Goal: Information Seeking & Learning: Learn about a topic

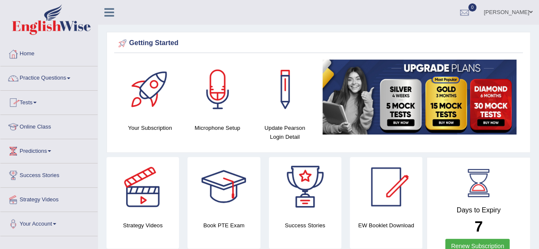
drag, startPoint x: 0, startPoint y: 0, endPoint x: 34, endPoint y: 103, distance: 108.2
click at [34, 103] on link "Tests" at bounding box center [48, 101] width 97 height 21
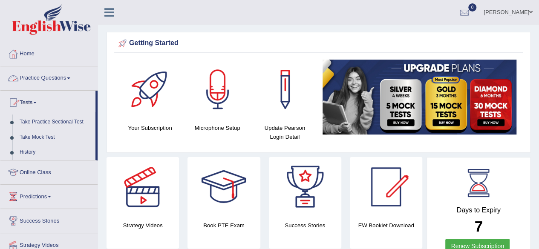
click at [48, 75] on link "Practice Questions" at bounding box center [48, 76] width 97 height 21
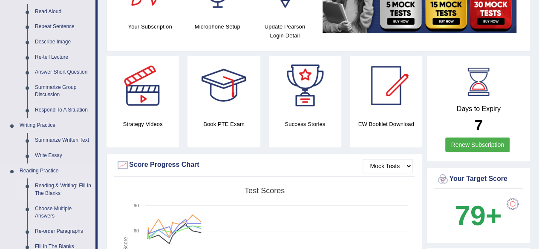
scroll to position [153, 0]
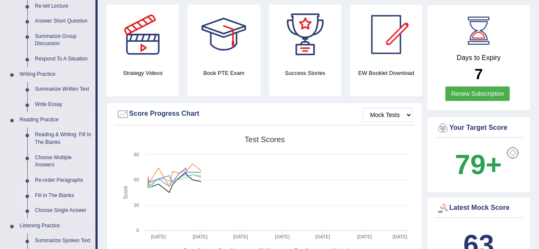
click at [55, 192] on link "Fill In The Blanks" at bounding box center [63, 195] width 64 height 15
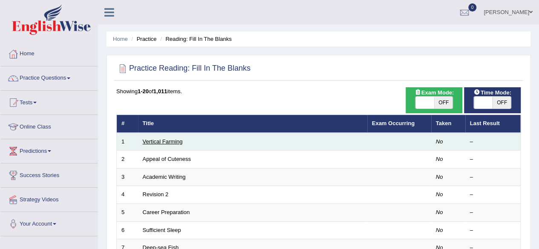
click at [167, 141] on link "Vertical Farming" at bounding box center [163, 141] width 40 height 6
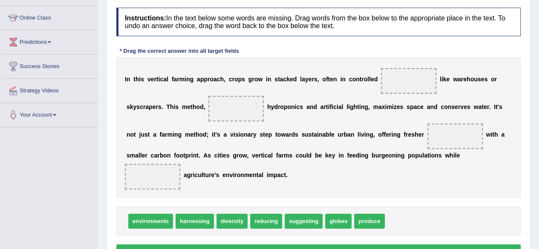
scroll to position [109, 0]
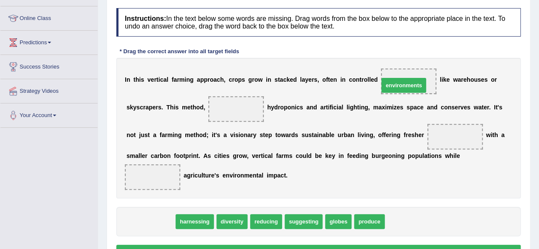
drag, startPoint x: 158, startPoint y: 220, endPoint x: 414, endPoint y: 80, distance: 291.9
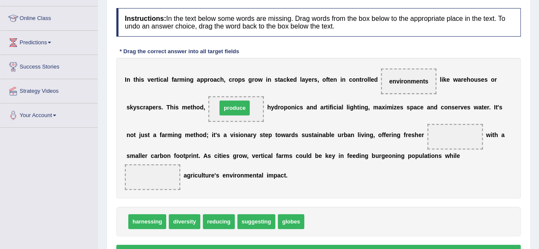
drag, startPoint x: 313, startPoint y: 217, endPoint x: 225, endPoint y: 103, distance: 143.8
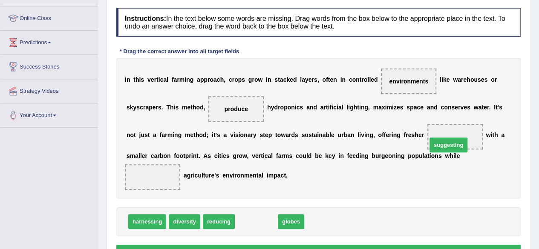
drag, startPoint x: 252, startPoint y: 218, endPoint x: 444, endPoint y: 142, distance: 206.2
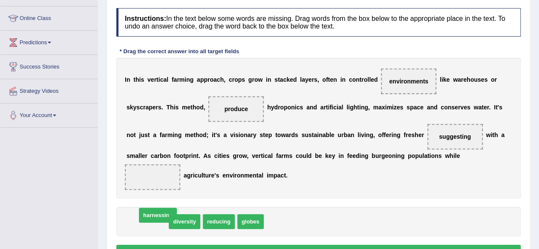
drag, startPoint x: 150, startPoint y: 220, endPoint x: 159, endPoint y: 217, distance: 9.6
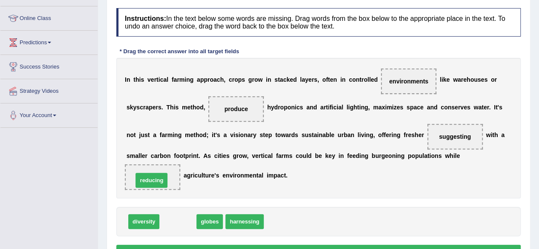
drag, startPoint x: 185, startPoint y: 221, endPoint x: 158, endPoint y: 180, distance: 49.3
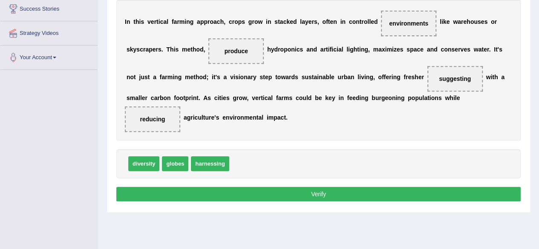
scroll to position [167, 0]
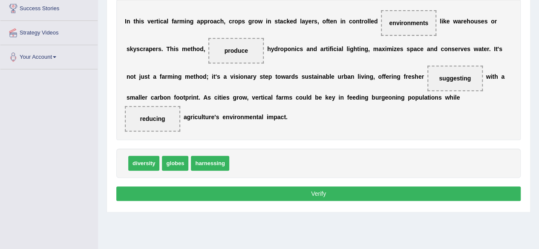
click at [197, 191] on button "Verify" at bounding box center [318, 194] width 404 height 14
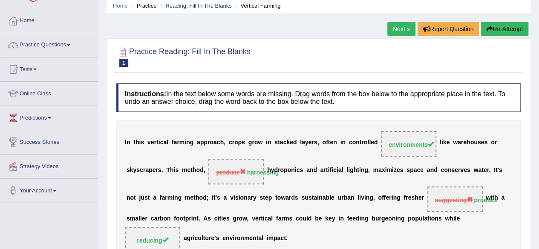
scroll to position [21, 0]
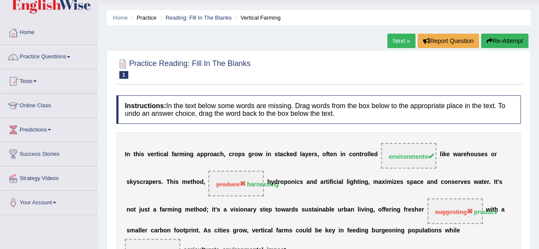
click at [396, 40] on link "Next »" at bounding box center [401, 41] width 28 height 14
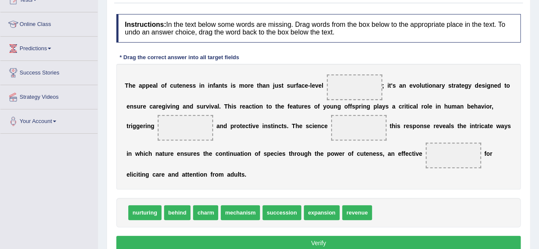
scroll to position [103, 0]
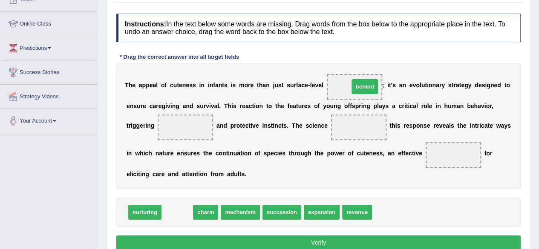
drag, startPoint x: 182, startPoint y: 211, endPoint x: 365, endPoint y: 86, distance: 221.7
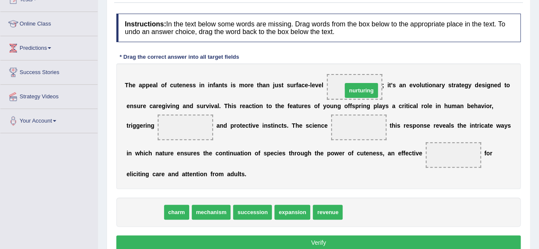
drag, startPoint x: 153, startPoint y: 211, endPoint x: 370, endPoint y: 89, distance: 248.4
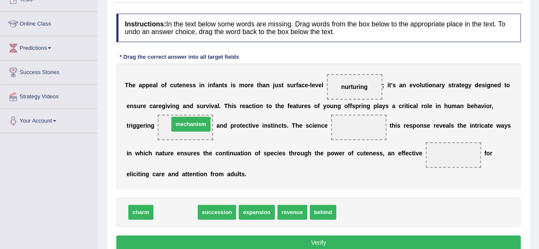
drag, startPoint x: 187, startPoint y: 209, endPoint x: 203, endPoint y: 121, distance: 89.5
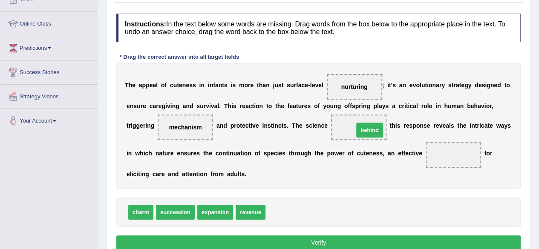
drag, startPoint x: 282, startPoint y: 206, endPoint x: 366, endPoint y: 122, distance: 119.0
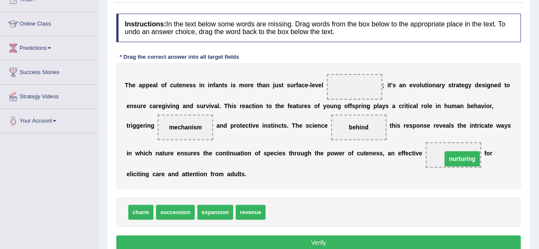
drag, startPoint x: 352, startPoint y: 84, endPoint x: 454, endPoint y: 152, distance: 122.2
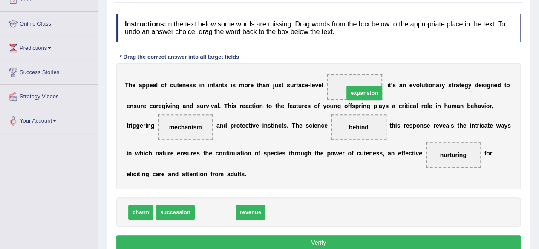
drag, startPoint x: 222, startPoint y: 209, endPoint x: 372, endPoint y: 89, distance: 191.0
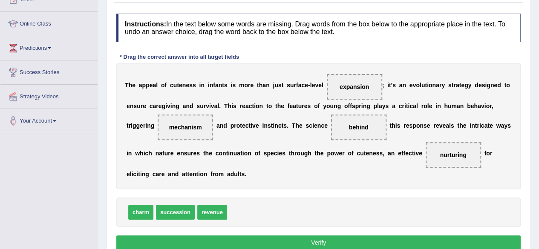
click at [232, 242] on button "Verify" at bounding box center [318, 243] width 404 height 14
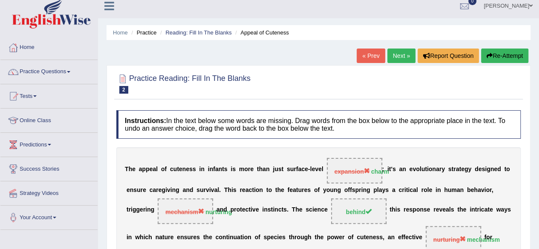
scroll to position [0, 0]
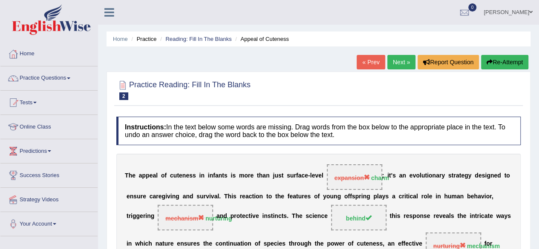
click at [404, 62] on link "Next »" at bounding box center [401, 62] width 28 height 14
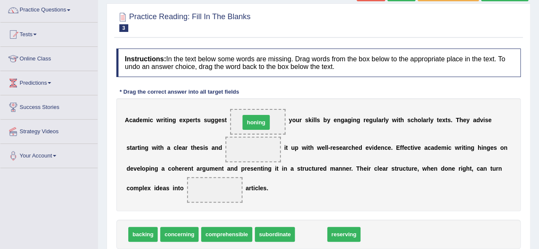
drag, startPoint x: 306, startPoint y: 233, endPoint x: 250, endPoint y: 121, distance: 124.2
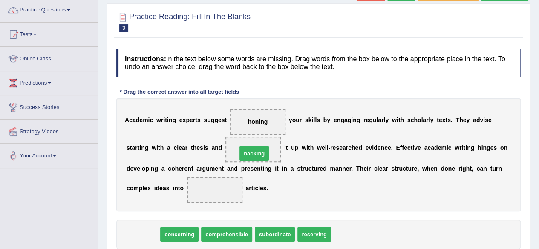
drag, startPoint x: 139, startPoint y: 235, endPoint x: 250, endPoint y: 153, distance: 137.8
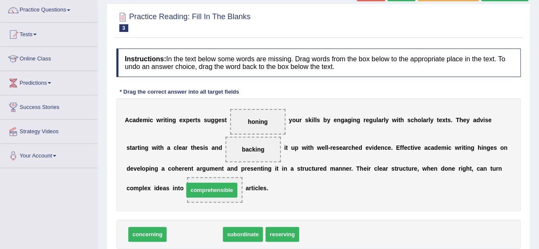
drag, startPoint x: 186, startPoint y: 232, endPoint x: 203, endPoint y: 188, distance: 47.5
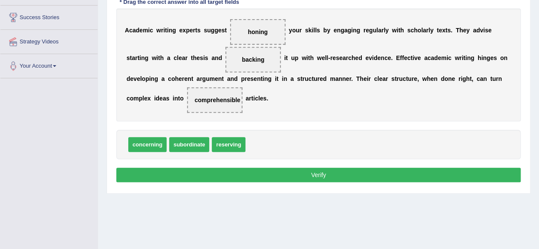
scroll to position [159, 0]
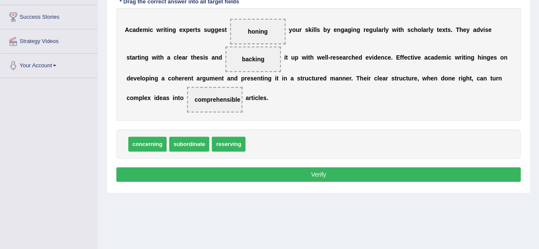
click at [246, 171] on button "Verify" at bounding box center [318, 174] width 404 height 14
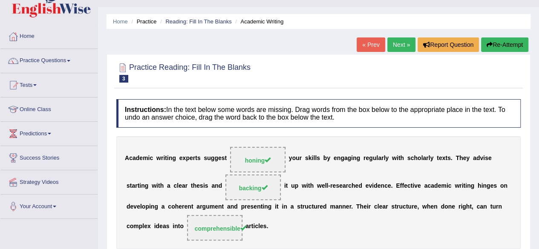
scroll to position [17, 0]
click at [402, 48] on link "Next »" at bounding box center [401, 45] width 28 height 14
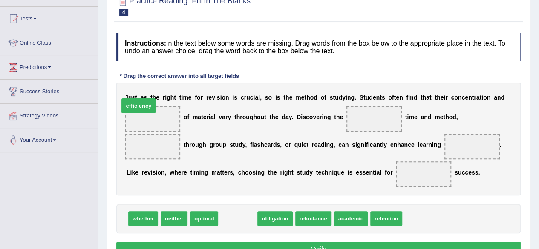
drag, startPoint x: 246, startPoint y: 216, endPoint x: 156, endPoint y: 113, distance: 136.4
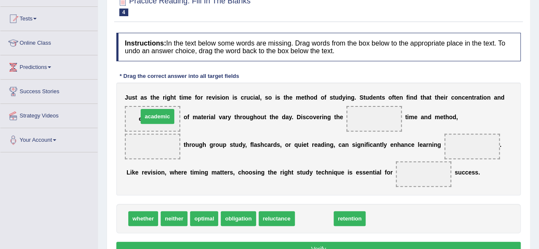
drag, startPoint x: 314, startPoint y: 213, endPoint x: 157, endPoint y: 112, distance: 187.0
drag, startPoint x: 325, startPoint y: 214, endPoint x: 168, endPoint y: 111, distance: 187.7
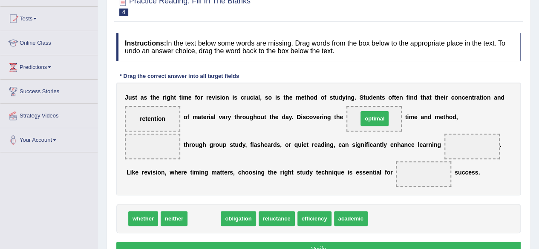
drag, startPoint x: 211, startPoint y: 216, endPoint x: 381, endPoint y: 108, distance: 200.9
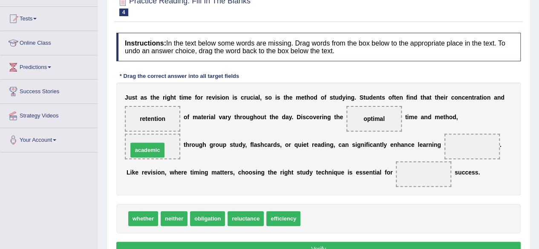
drag, startPoint x: 324, startPoint y: 215, endPoint x: 152, endPoint y: 146, distance: 185.9
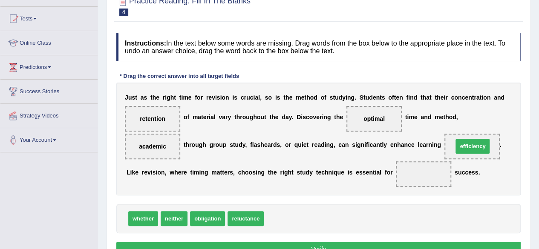
drag, startPoint x: 282, startPoint y: 215, endPoint x: 471, endPoint y: 143, distance: 202.2
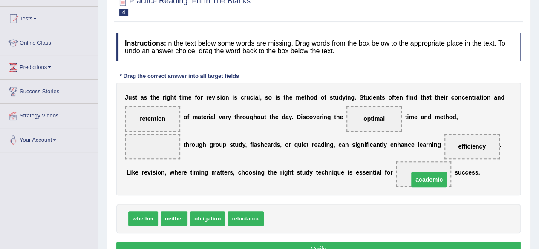
drag, startPoint x: 159, startPoint y: 145, endPoint x: 436, endPoint y: 178, distance: 278.5
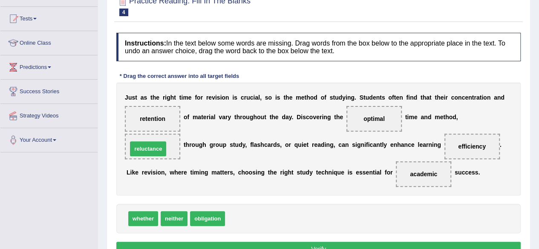
drag, startPoint x: 241, startPoint y: 219, endPoint x: 154, endPoint y: 151, distance: 109.9
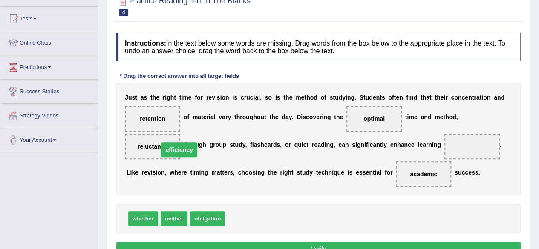
drag, startPoint x: 465, startPoint y: 142, endPoint x: 160, endPoint y: 143, distance: 304.7
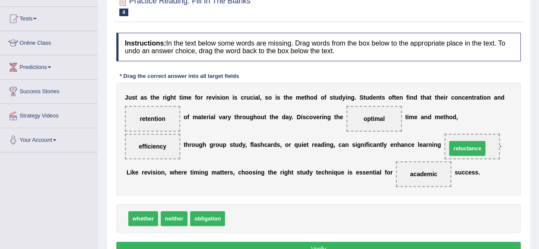
drag, startPoint x: 251, startPoint y: 214, endPoint x: 473, endPoint y: 144, distance: 232.6
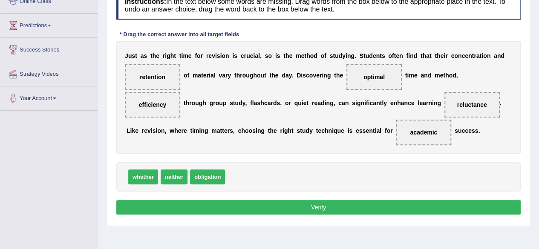
click at [221, 207] on button "Verify" at bounding box center [318, 207] width 404 height 14
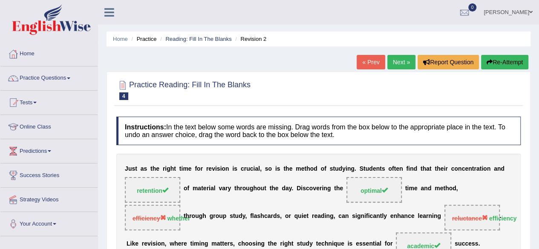
scroll to position [0, 0]
click at [401, 62] on link "Next »" at bounding box center [401, 62] width 28 height 14
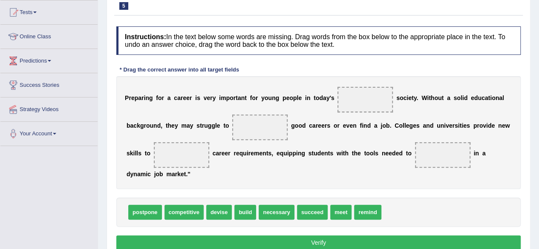
scroll to position [91, 0]
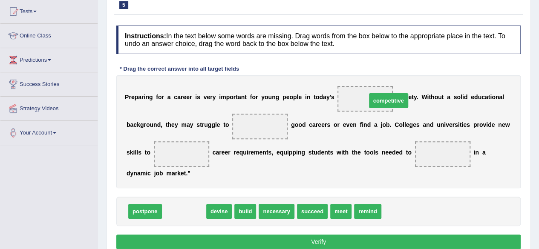
drag, startPoint x: 171, startPoint y: 210, endPoint x: 364, endPoint y: 105, distance: 220.0
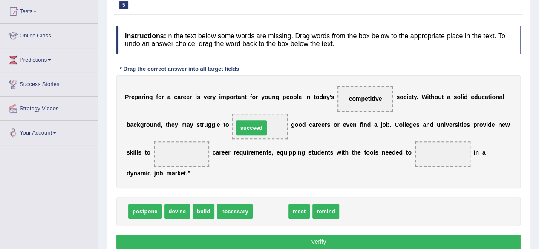
drag, startPoint x: 270, startPoint y: 209, endPoint x: 251, endPoint y: 126, distance: 84.8
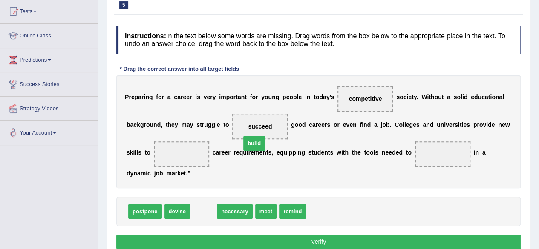
drag, startPoint x: 208, startPoint y: 208, endPoint x: 261, endPoint y: 135, distance: 90.0
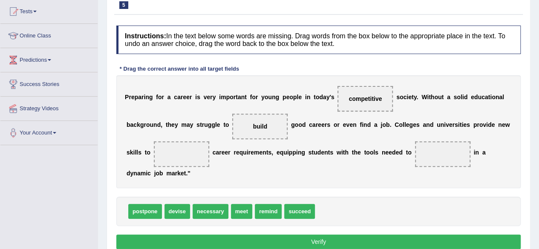
drag, startPoint x: 270, startPoint y: 127, endPoint x: 202, endPoint y: 155, distance: 73.7
click at [202, 155] on div "P r e p a r i n g f o r a c a r e e r i s v e r y i m p o r t a n t f o r y o u…" at bounding box center [318, 131] width 404 height 113
drag, startPoint x: 265, startPoint y: 124, endPoint x: 179, endPoint y: 157, distance: 92.3
drag, startPoint x: 291, startPoint y: 209, endPoint x: 261, endPoint y: 125, distance: 89.2
drag, startPoint x: 191, startPoint y: 158, endPoint x: 325, endPoint y: 153, distance: 133.4
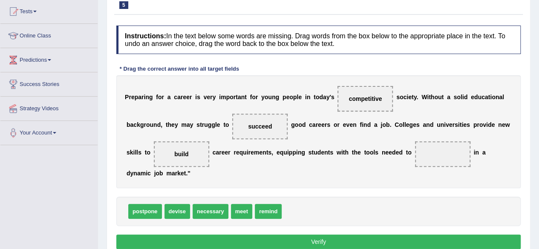
click at [325, 153] on div "P r e p a r i n g f o r a c a r e e r i s v e r y i m p o r t a n t f o r y o u…" at bounding box center [318, 131] width 404 height 113
drag, startPoint x: 179, startPoint y: 210, endPoint x: 447, endPoint y: 147, distance: 274.9
click at [243, 238] on button "Verify" at bounding box center [318, 242] width 404 height 14
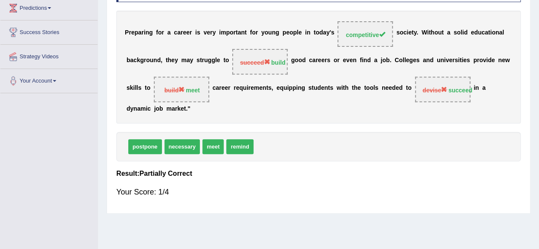
scroll to position [144, 0]
